Goal: Information Seeking & Learning: Learn about a topic

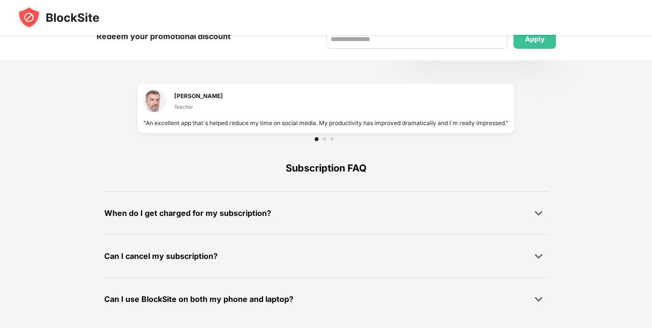
scroll to position [661, 0]
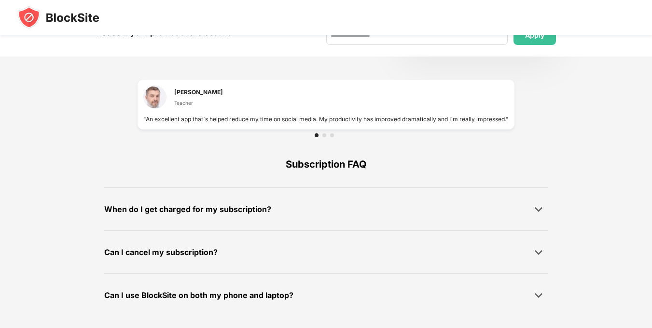
click at [548, 256] on div "Subscription FAQ When do I get charged for my subscription? All subscription pl…" at bounding box center [326, 228] width 558 height 175
click at [537, 256] on img at bounding box center [538, 252] width 10 height 10
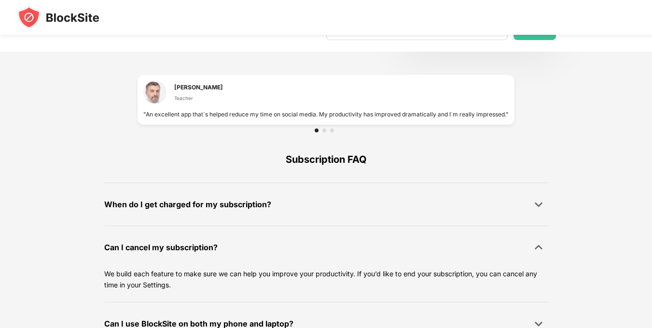
scroll to position [668, 0]
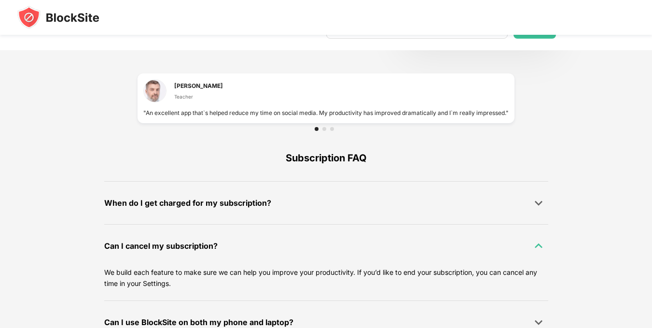
click at [536, 240] on div at bounding box center [538, 245] width 19 height 19
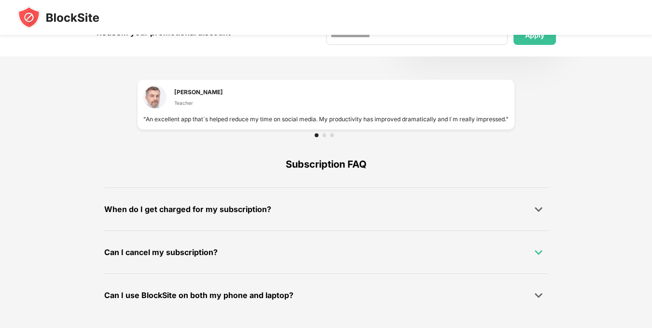
click at [535, 246] on div at bounding box center [538, 251] width 19 height 19
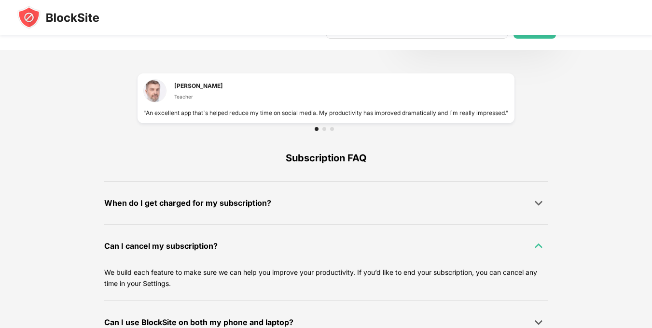
click at [535, 246] on img at bounding box center [538, 246] width 10 height 10
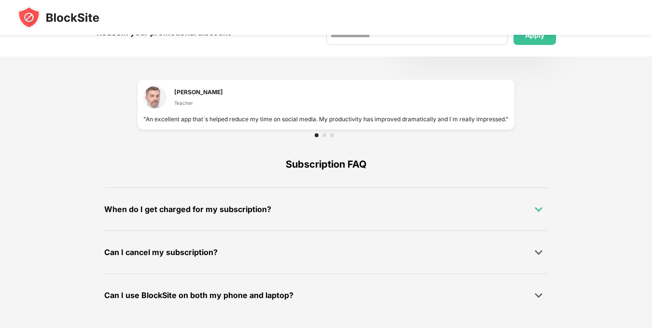
click at [531, 214] on div at bounding box center [538, 208] width 19 height 19
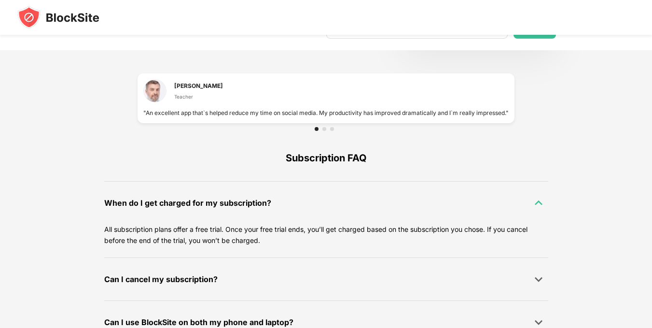
click at [533, 207] on img at bounding box center [538, 203] width 10 height 10
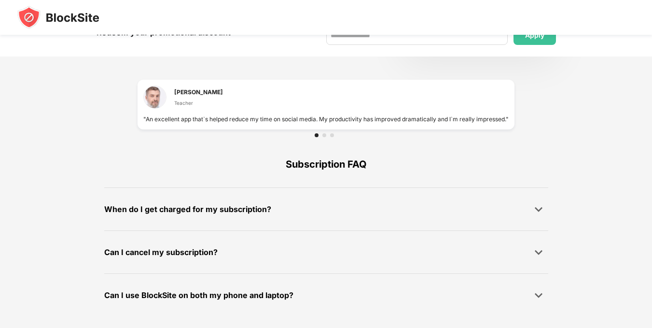
scroll to position [661, 0]
